Goal: Task Accomplishment & Management: Manage account settings

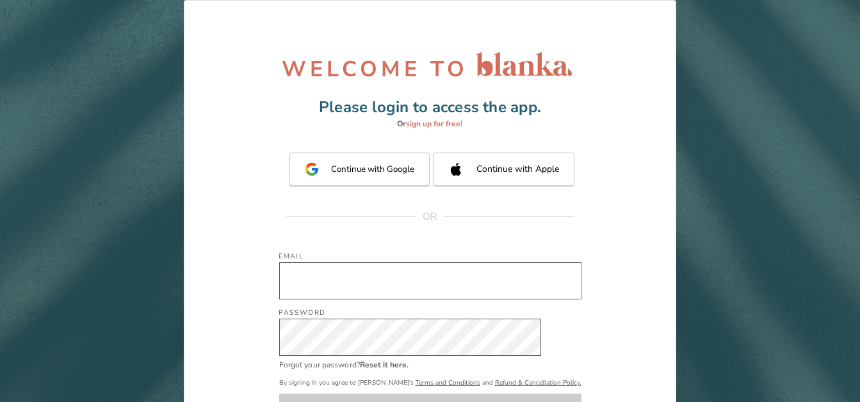
click at [466, 297] on input "Email" at bounding box center [430, 280] width 302 height 37
click at [454, 289] on input "Email" at bounding box center [430, 280] width 302 height 37
click at [352, 281] on input "Email" at bounding box center [430, 280] width 302 height 37
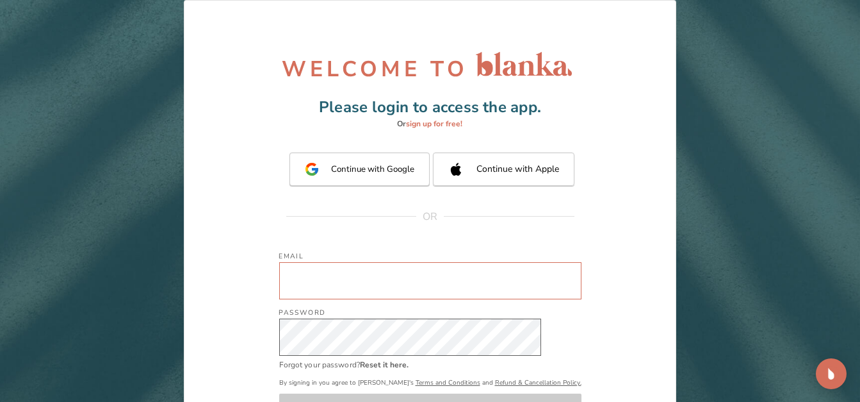
click at [352, 281] on input "Email" at bounding box center [430, 280] width 302 height 37
type input "[EMAIL_ADDRESS][PERSON_NAME][DOMAIN_NAME]"
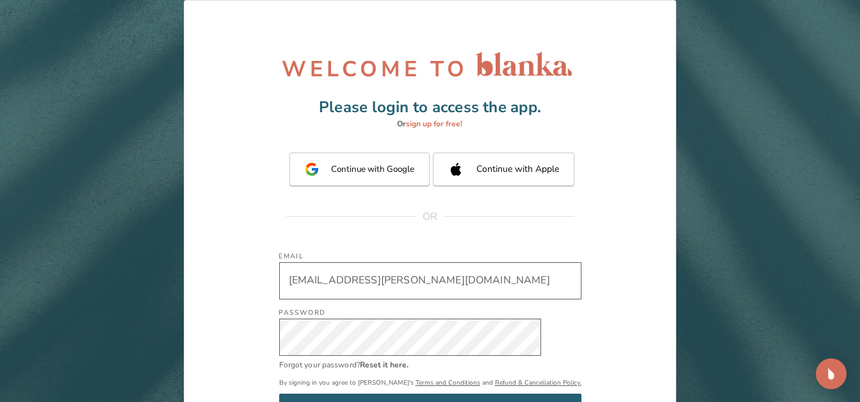
click at [605, 351] on div "Email [EMAIL_ADDRESS][PERSON_NAME][DOMAIN_NAME] Email Password Password Forgot …" at bounding box center [430, 330] width 402 height 181
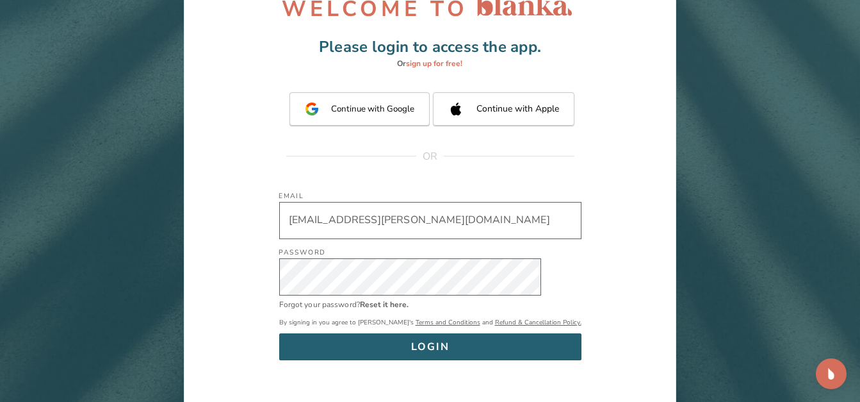
scroll to position [64, 0]
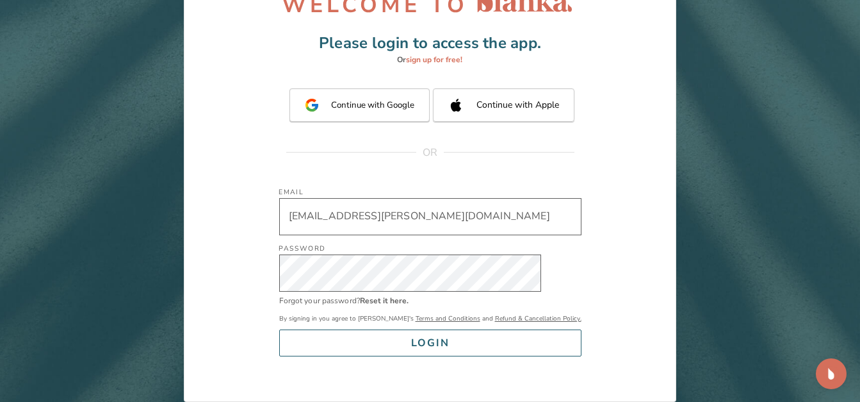
click at [491, 347] on button "LOGIN" at bounding box center [430, 342] width 302 height 27
click at [433, 341] on div "LOGIN" at bounding box center [430, 343] width 38 height 18
click at [395, 346] on button "LOGIN" at bounding box center [430, 342] width 302 height 27
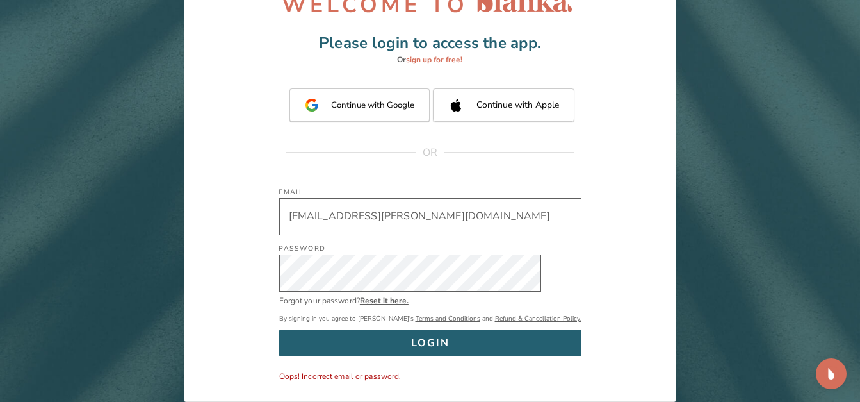
click at [409, 305] on link "Reset it here." at bounding box center [384, 300] width 49 height 10
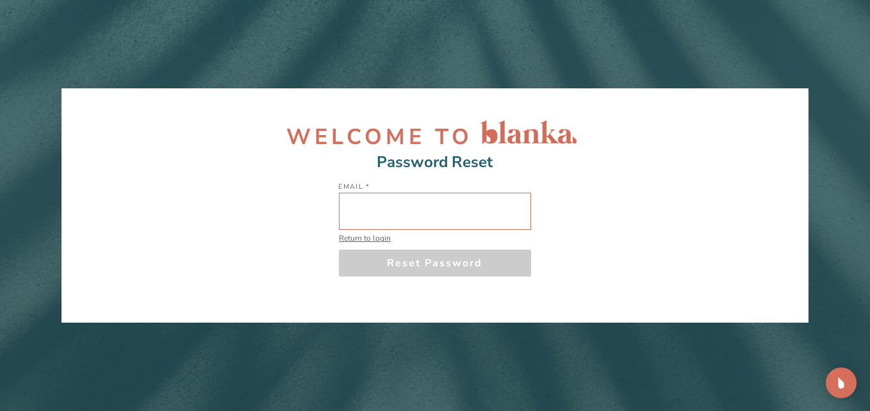
click at [482, 204] on input "Email   *" at bounding box center [435, 211] width 192 height 37
type input "[EMAIL_ADDRESS][PERSON_NAME][DOMAIN_NAME]"
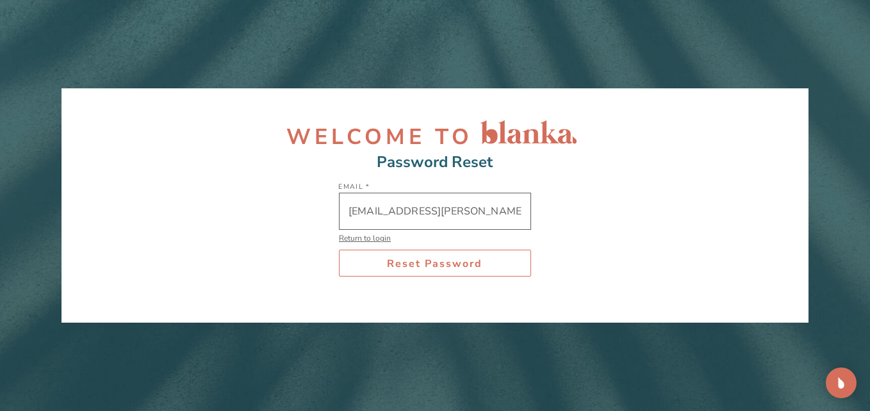
click at [436, 269] on div "Reset Password" at bounding box center [435, 264] width 160 height 14
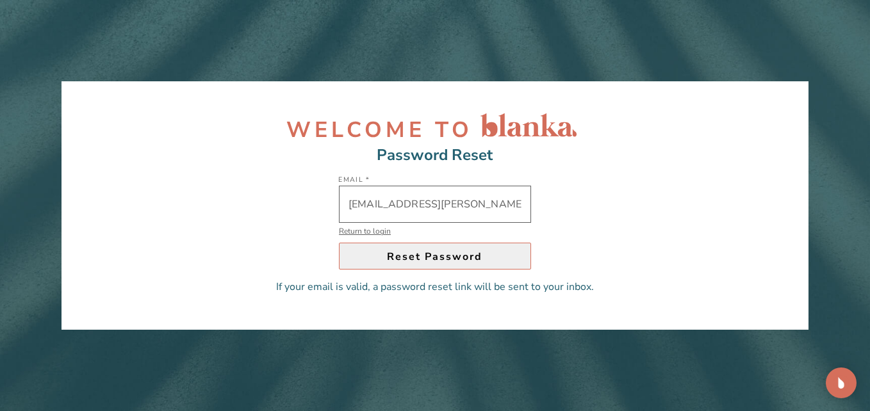
click at [371, 232] on link "Return to login" at bounding box center [435, 231] width 192 height 10
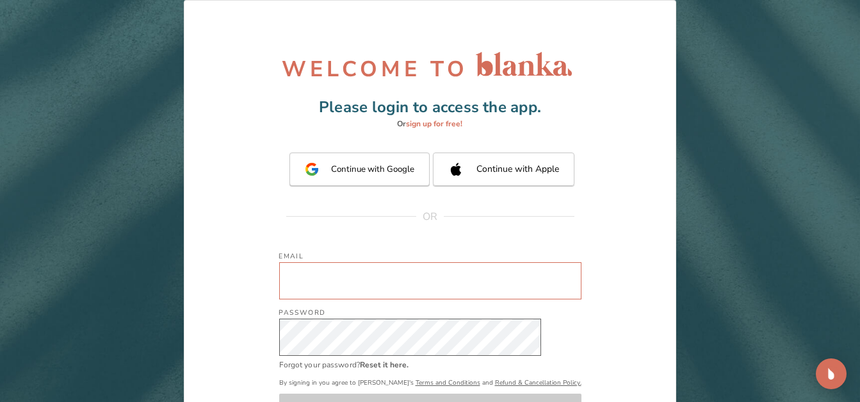
click at [386, 287] on input "Email" at bounding box center [430, 280] width 302 height 37
type input "[EMAIL_ADDRESS][PERSON_NAME][DOMAIN_NAME]"
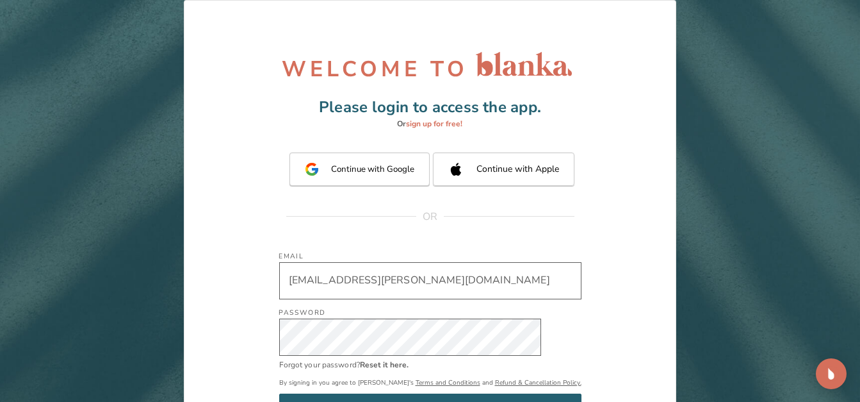
click at [631, 352] on div "Email [EMAIL_ADDRESS][PERSON_NAME][DOMAIN_NAME] Email Password Password Forgot …" at bounding box center [430, 330] width 402 height 181
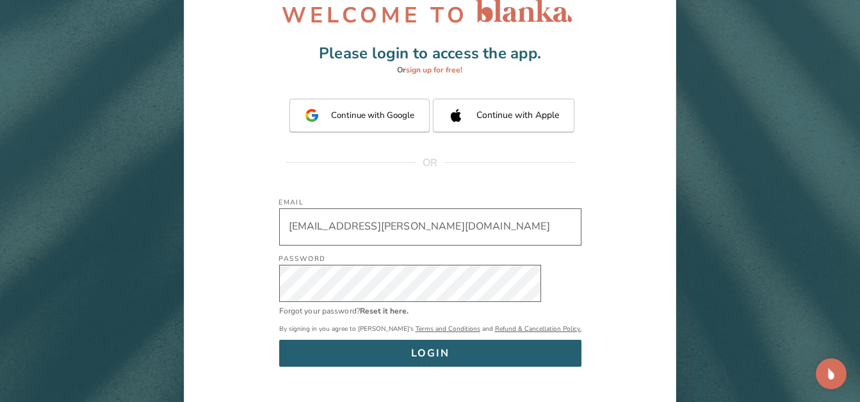
scroll to position [64, 0]
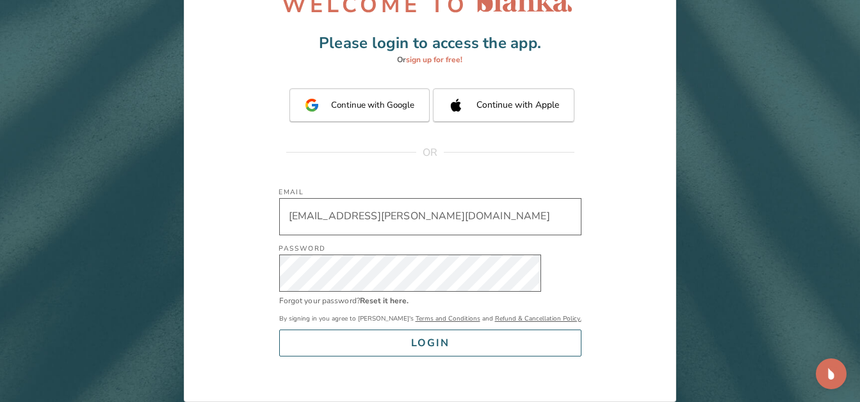
click at [549, 345] on button "LOGIN" at bounding box center [430, 342] width 302 height 27
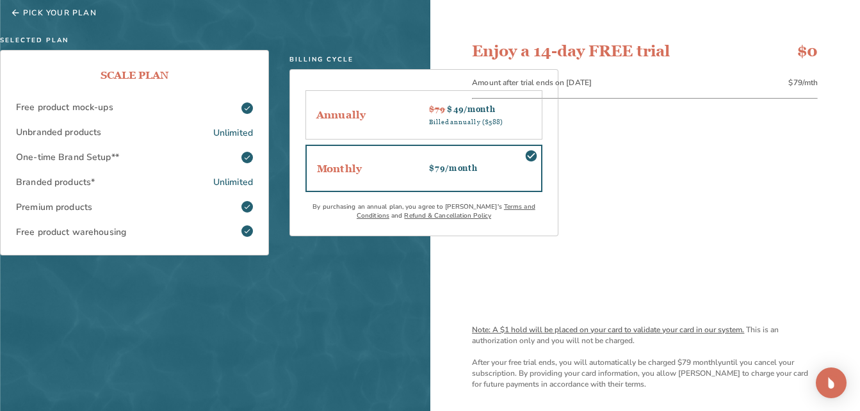
scroll to position [0, 0]
click at [26, 17] on div "Pick Your Plan" at bounding box center [220, 13] width 420 height 10
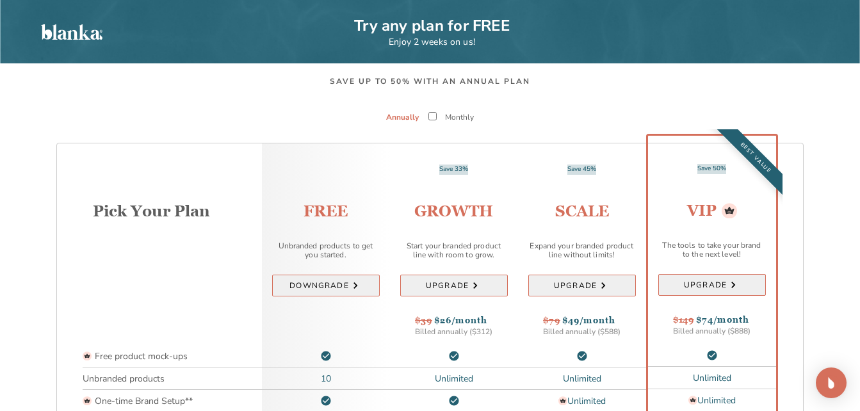
click at [327, 288] on div "FREE Unbranded products to get you started. DOWNGRADE" at bounding box center [326, 244] width 128 height 171
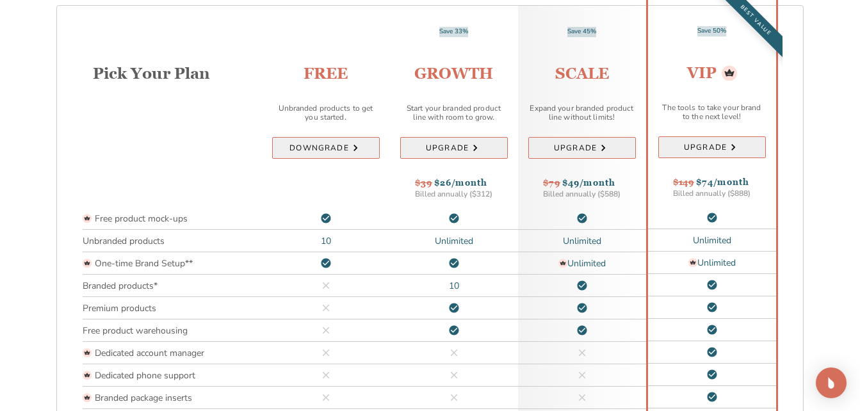
scroll to position [136, 0]
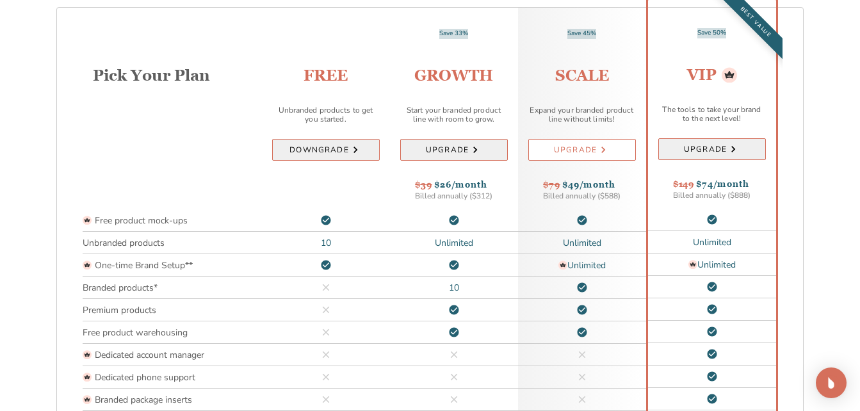
click at [590, 145] on div "UPGRADE" at bounding box center [575, 150] width 43 height 10
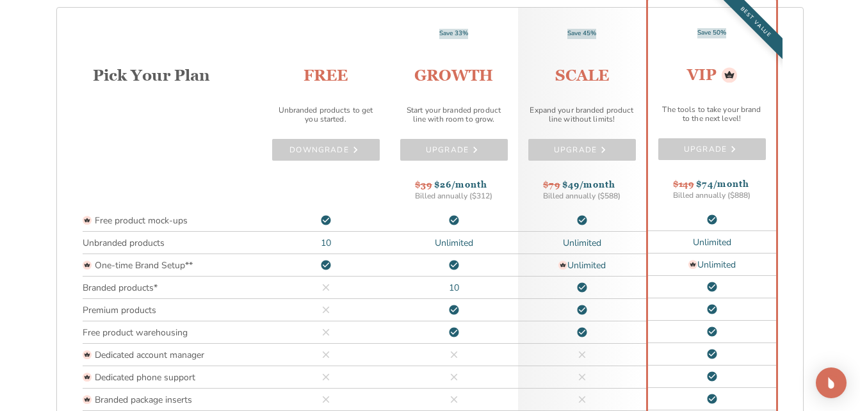
scroll to position [0, 0]
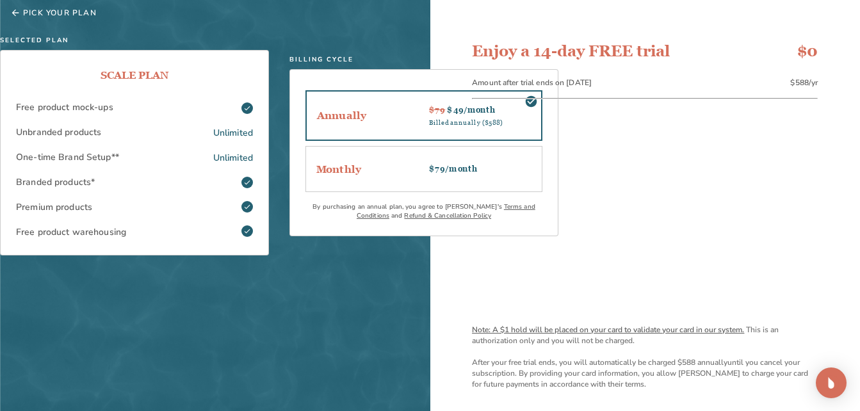
click at [15, 6] on div "Pick Your Plan Selected Plan Scale Plan Free product mock-ups Unbranded product…" at bounding box center [215, 205] width 430 height 411
click at [24, 13] on div "Pick Your Plan" at bounding box center [220, 13] width 420 height 10
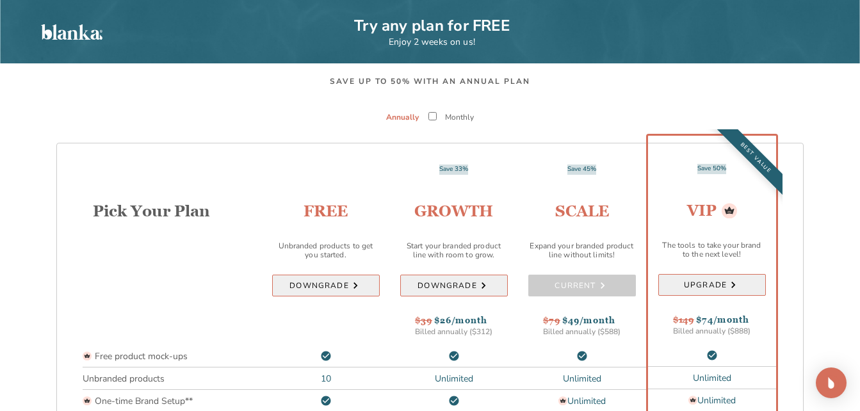
click at [461, 111] on p "Monthly" at bounding box center [459, 117] width 29 height 12
